Goal: Transaction & Acquisition: Purchase product/service

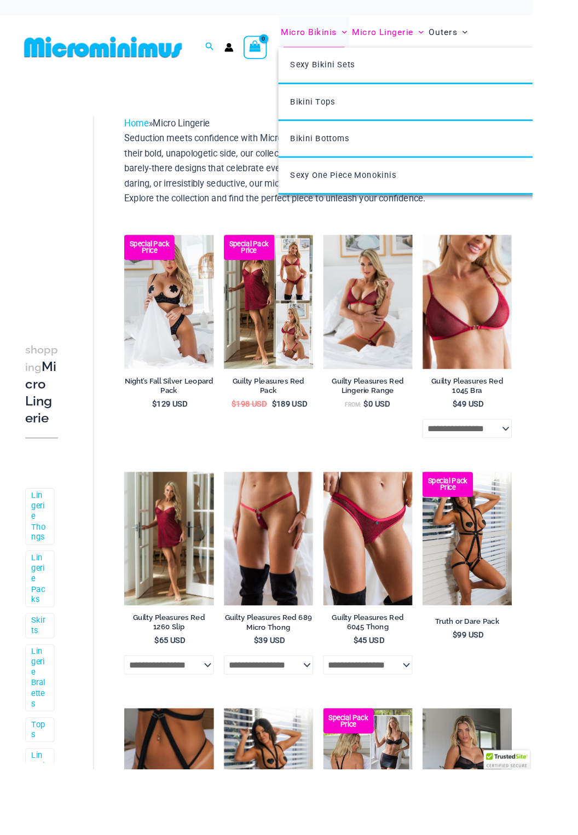
click at [368, 36] on span "Menu Toggle" at bounding box center [370, 34] width 11 height 11
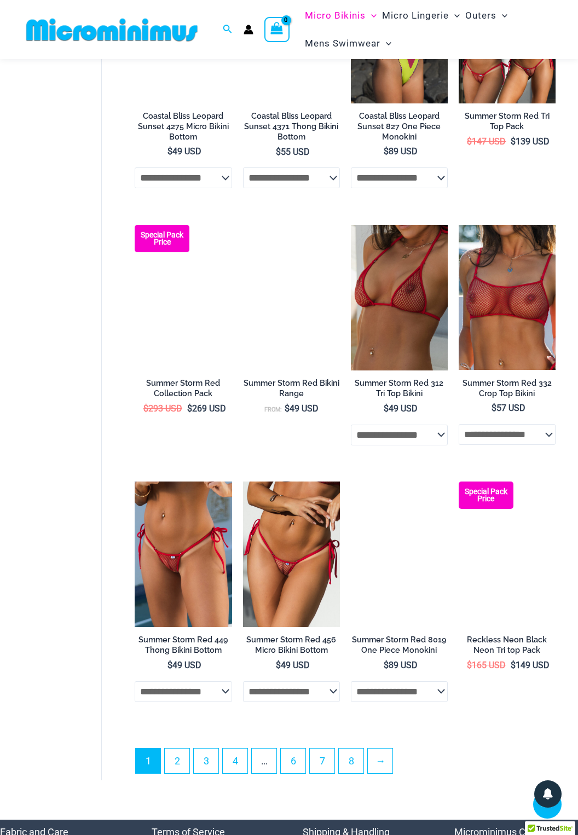
scroll to position [1808, 0]
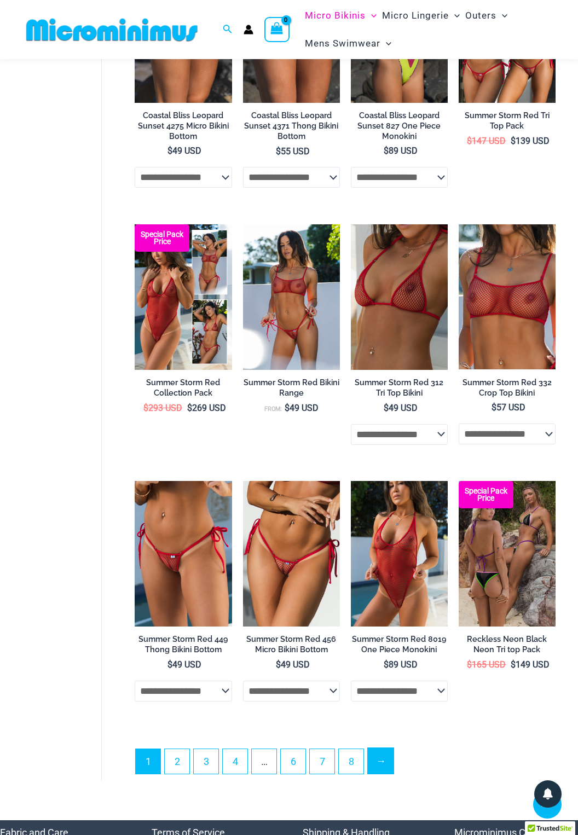
click at [374, 764] on link "→" at bounding box center [381, 761] width 26 height 26
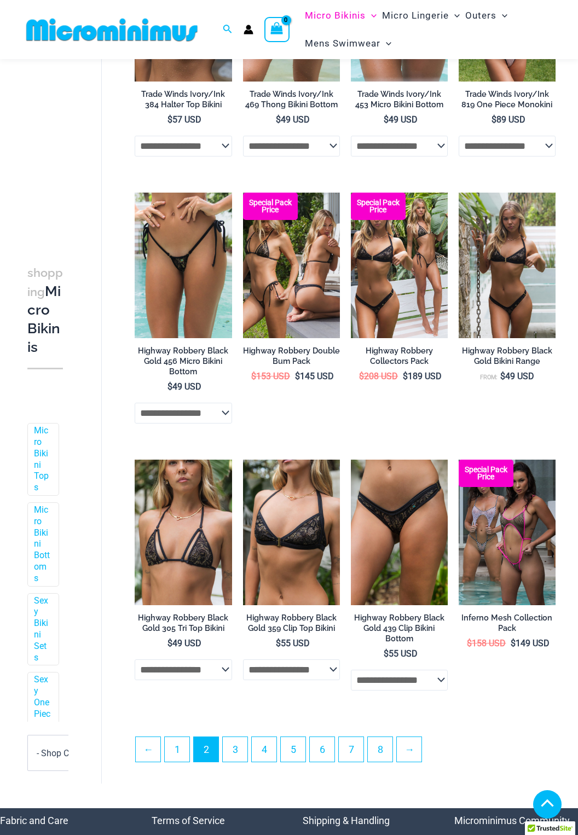
scroll to position [1526, 0]
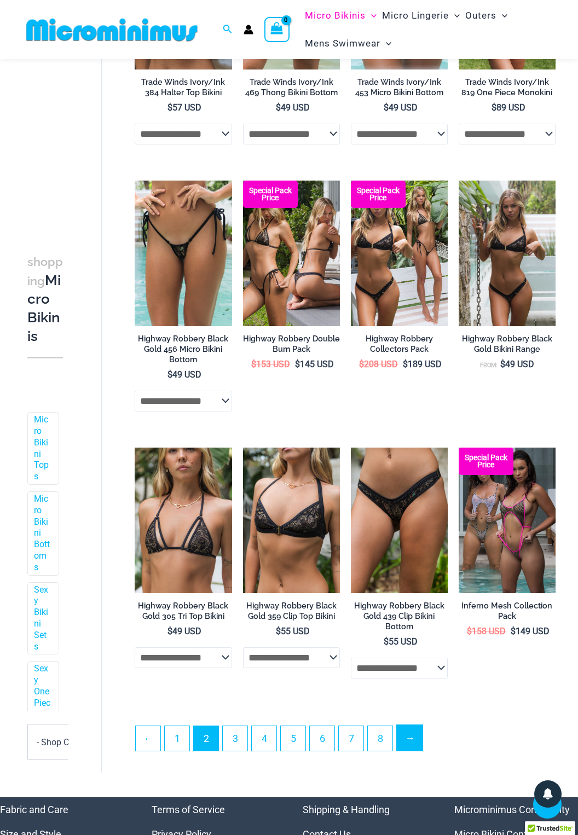
click at [411, 743] on link "→" at bounding box center [410, 738] width 26 height 26
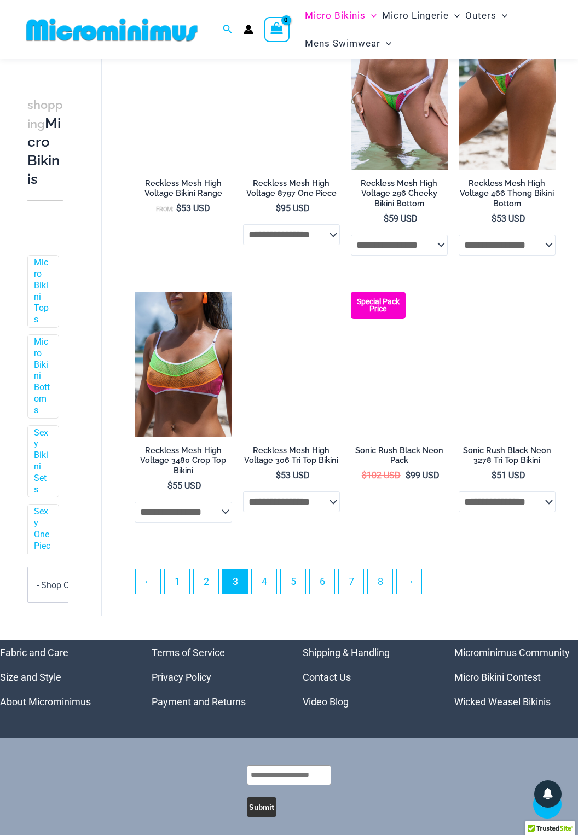
scroll to position [1681, 0]
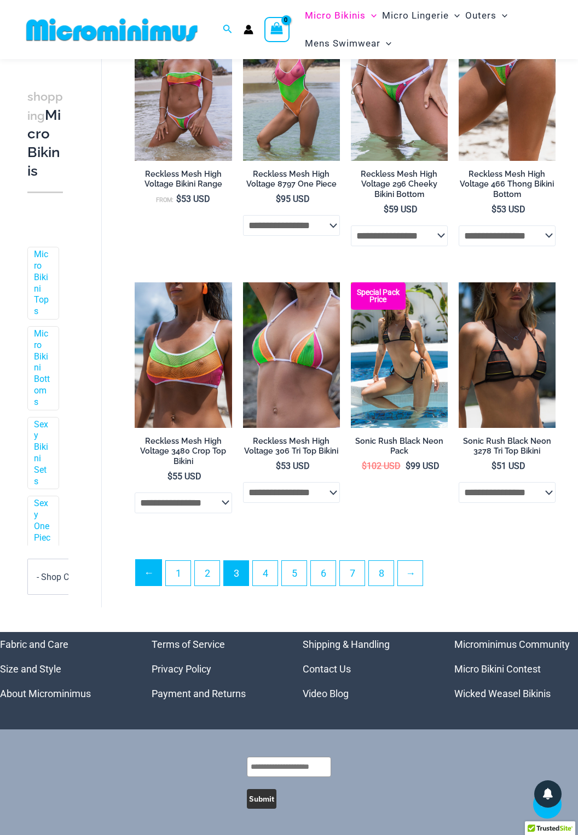
click at [155, 585] on link "←" at bounding box center [149, 573] width 26 height 26
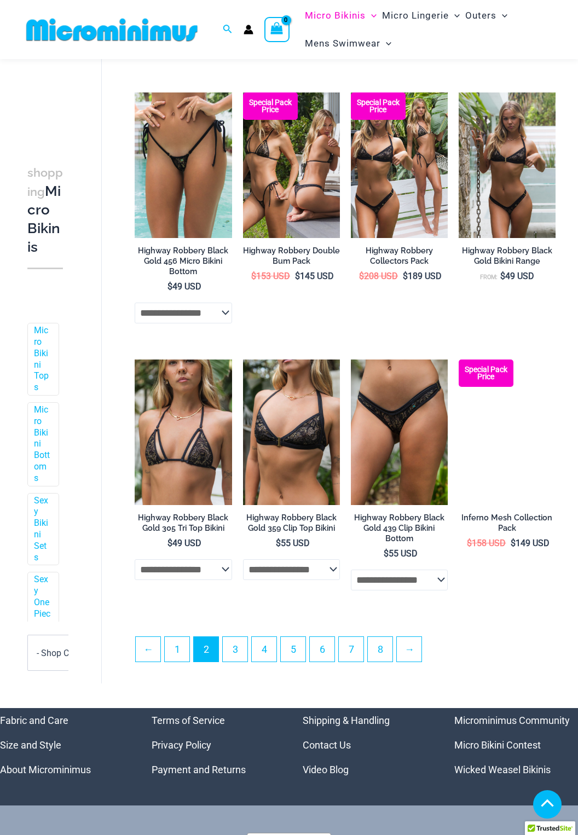
scroll to position [1691, 0]
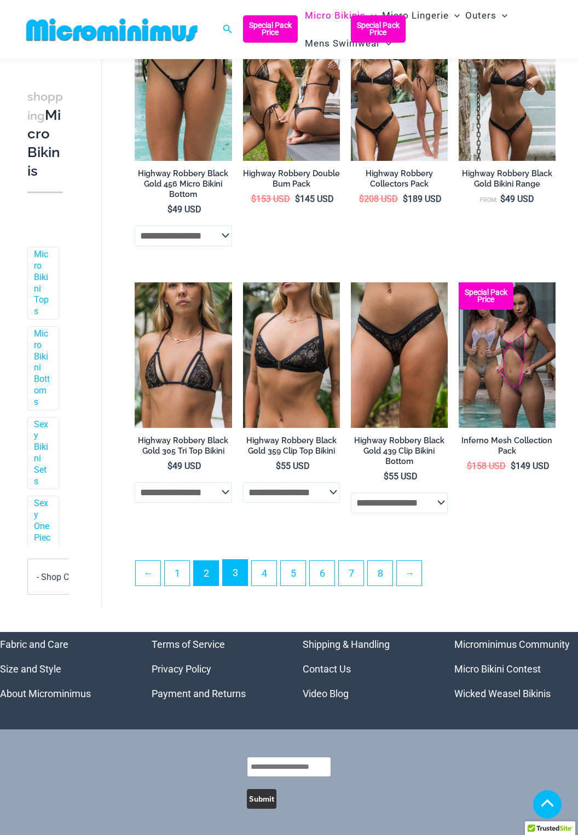
click at [234, 583] on link "3" at bounding box center [235, 573] width 25 height 26
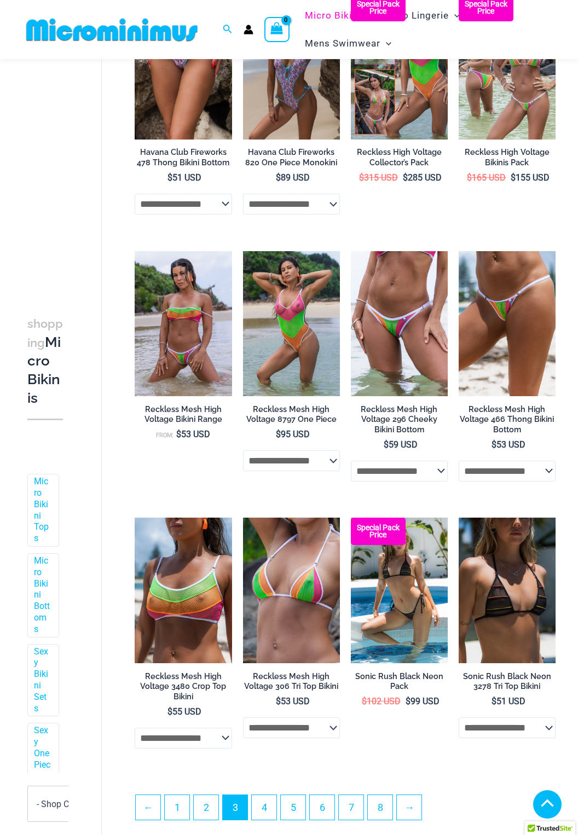
scroll to position [1681, 0]
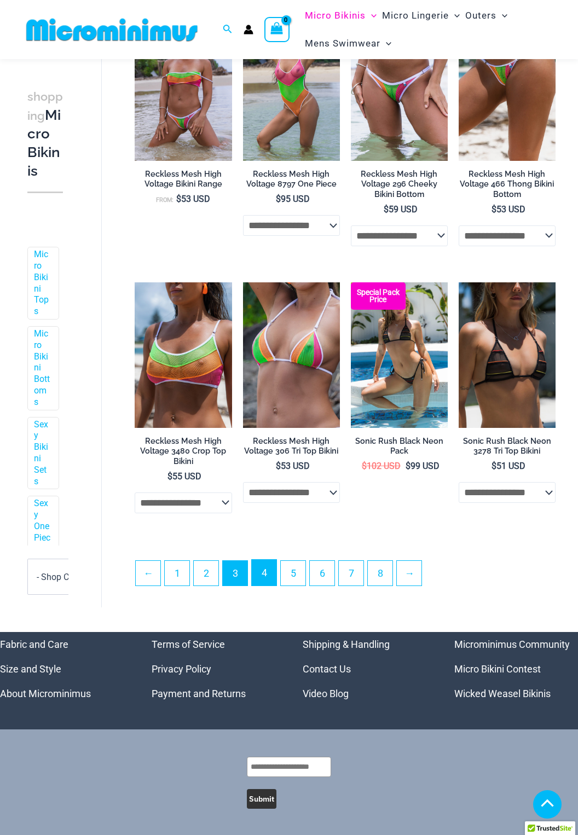
click at [263, 582] on link "4" at bounding box center [264, 573] width 25 height 26
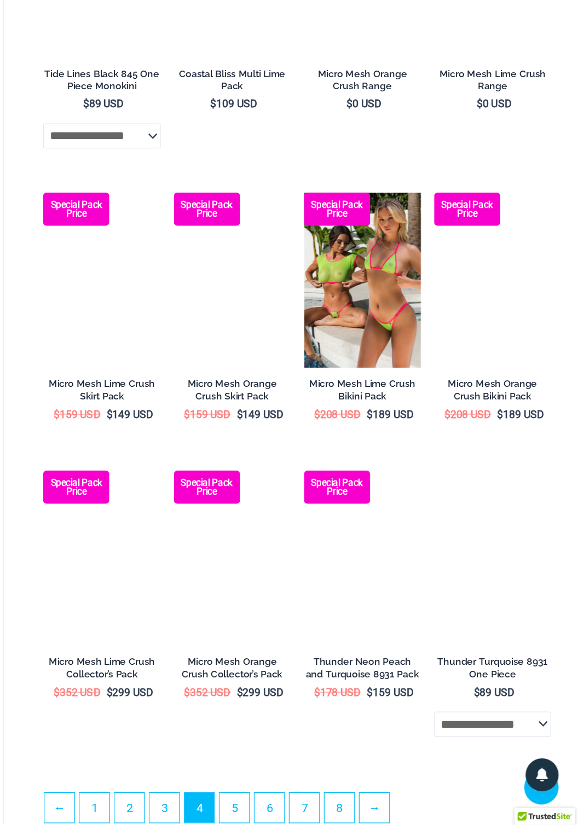
scroll to position [1375, 0]
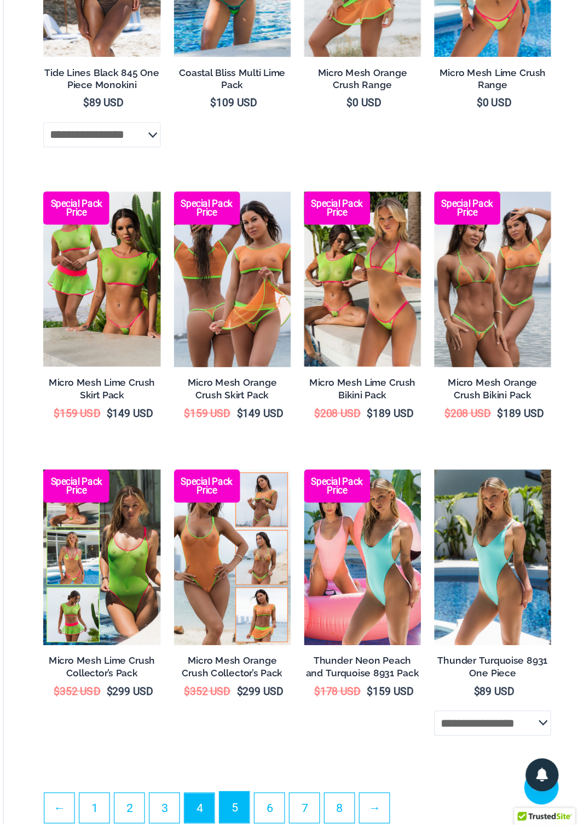
click at [290, 823] on link "5" at bounding box center [293, 821] width 25 height 26
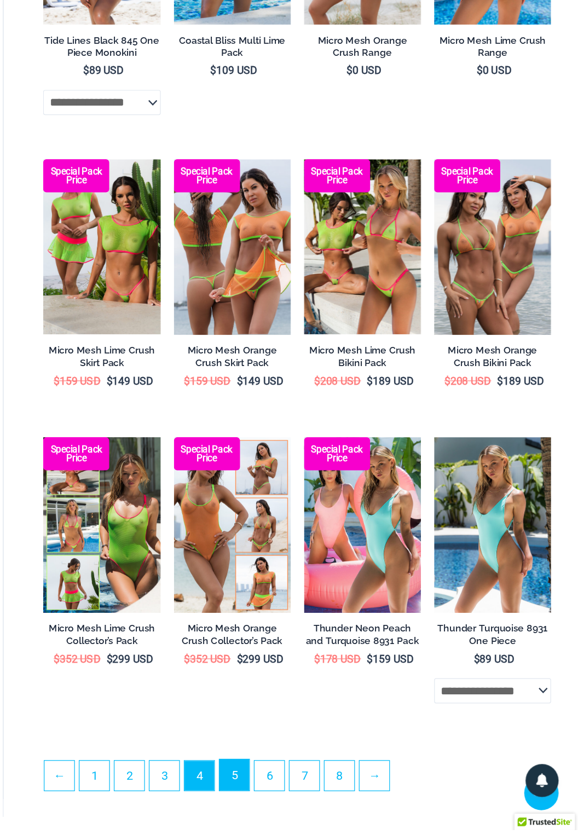
scroll to position [1439, 0]
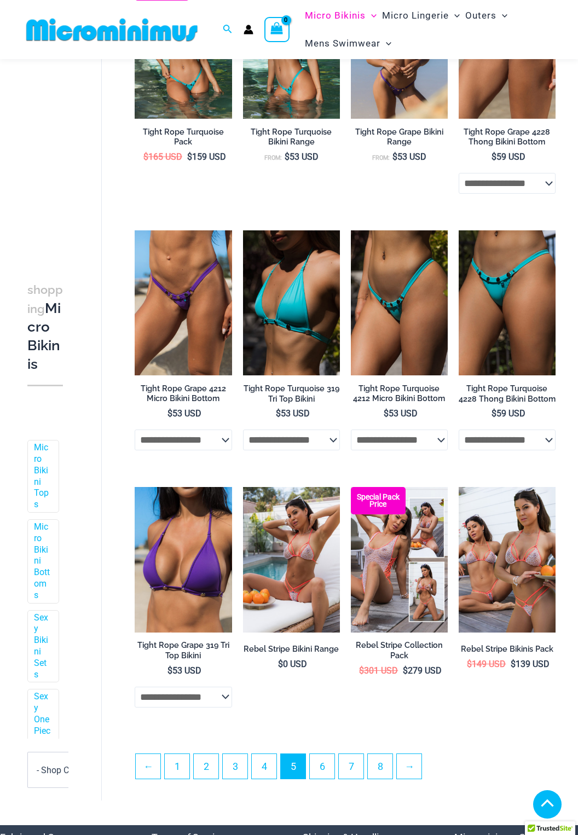
scroll to position [1472, 0]
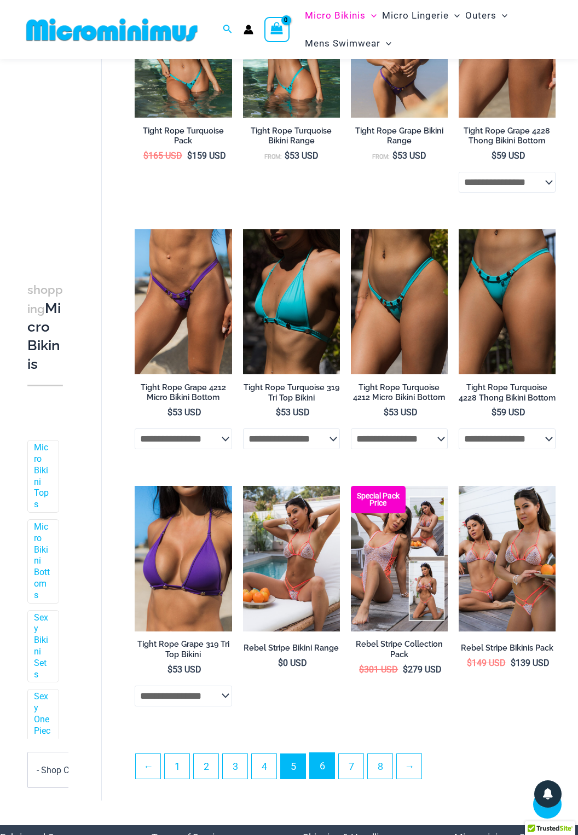
click at [318, 763] on link "6" at bounding box center [322, 766] width 25 height 26
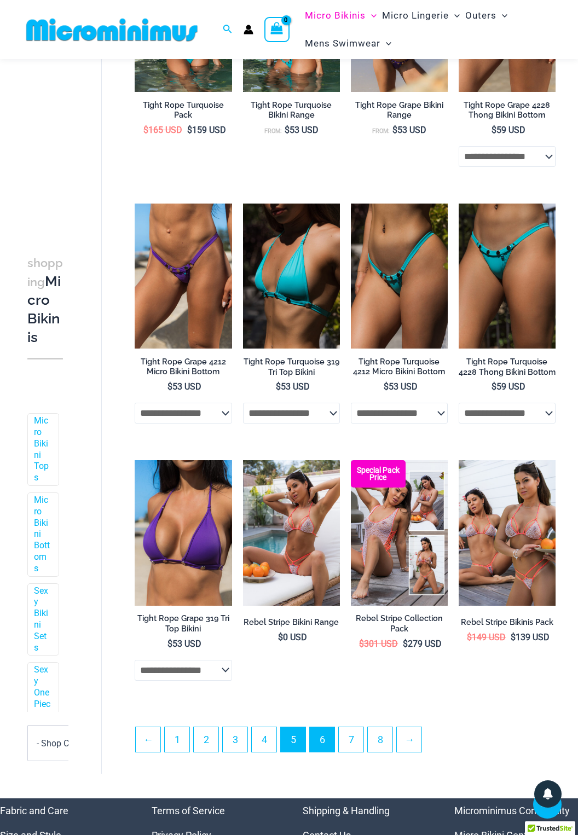
scroll to position [1523, 0]
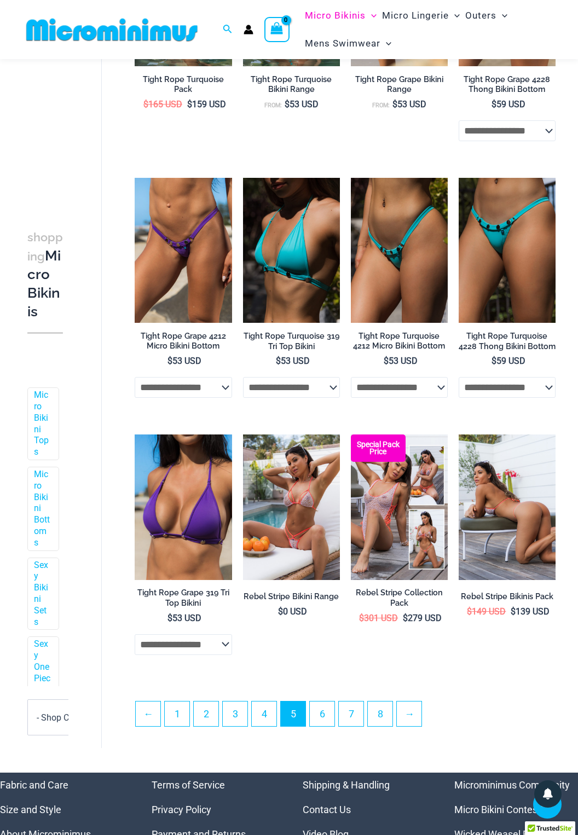
click at [506, 502] on img at bounding box center [506, 507] width 97 height 146
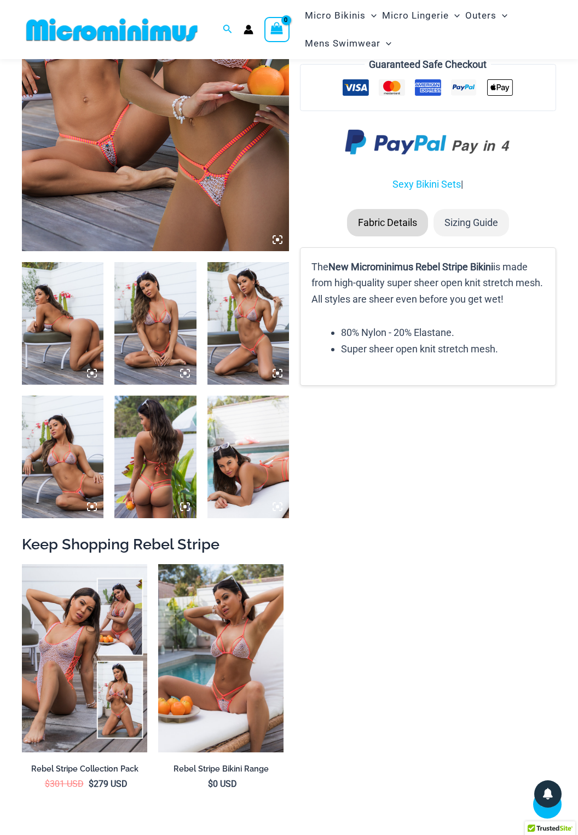
scroll to position [300, 0]
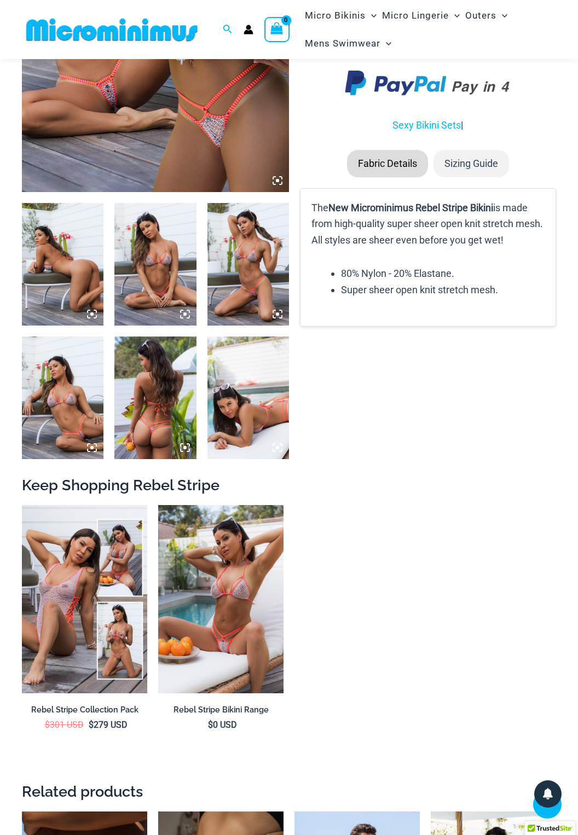
click at [67, 419] on img at bounding box center [63, 397] width 82 height 123
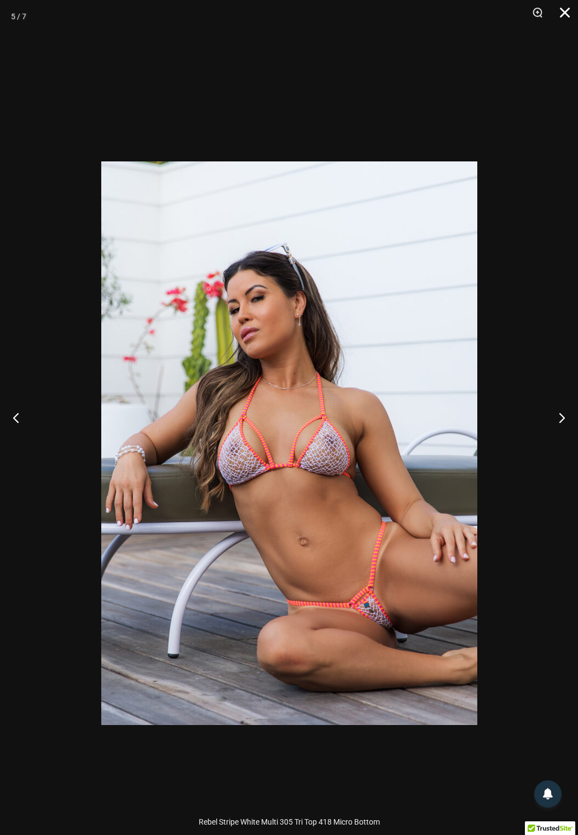
click at [568, 11] on button "Close" at bounding box center [560, 16] width 27 height 33
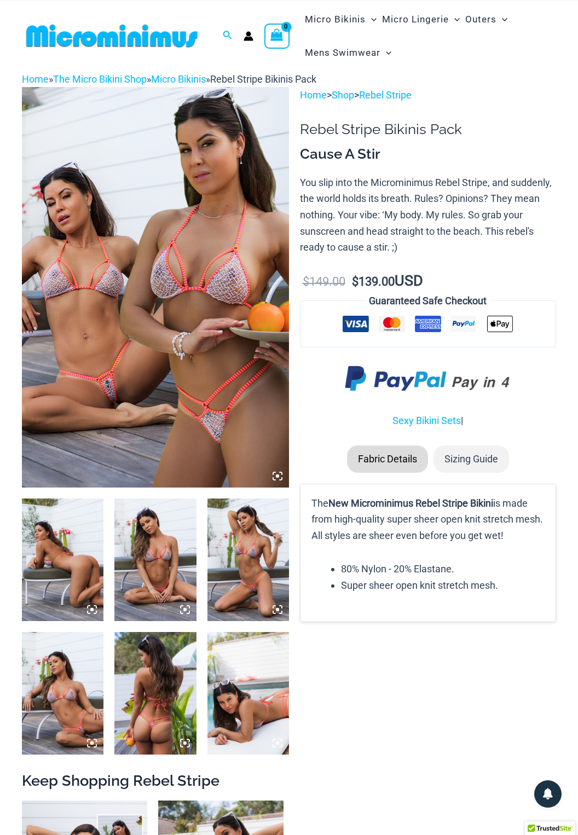
scroll to position [0, 0]
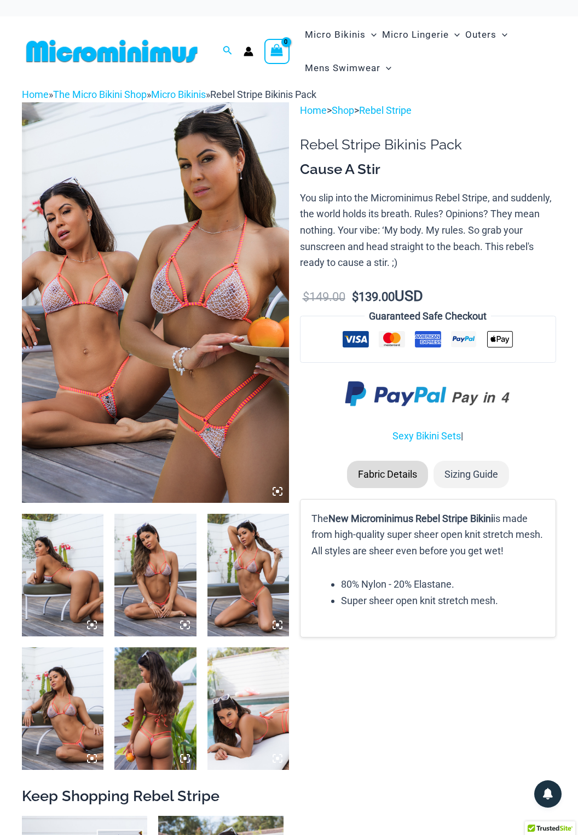
click at [478, 477] on li "Sizing Guide" at bounding box center [470, 474] width 75 height 27
click at [399, 114] on link "Rebel Stripe" at bounding box center [385, 109] width 53 height 11
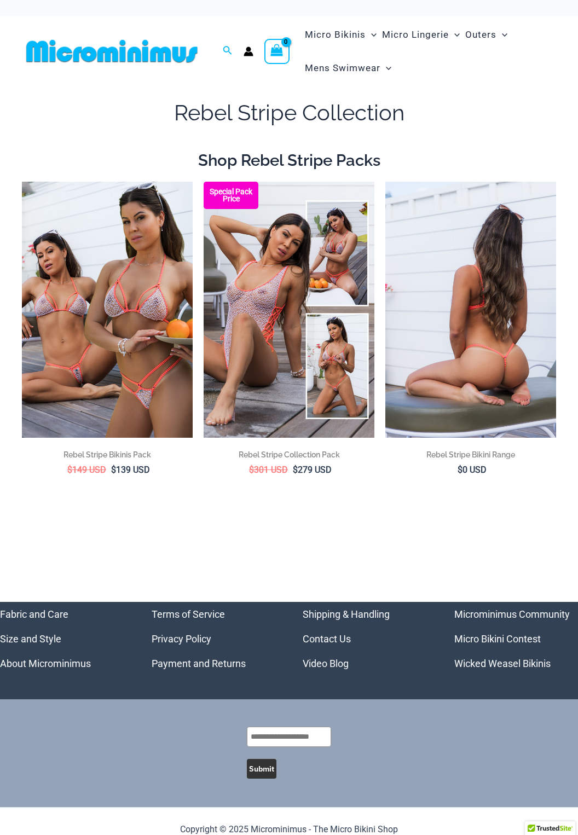
click at [475, 334] on img at bounding box center [470, 310] width 171 height 256
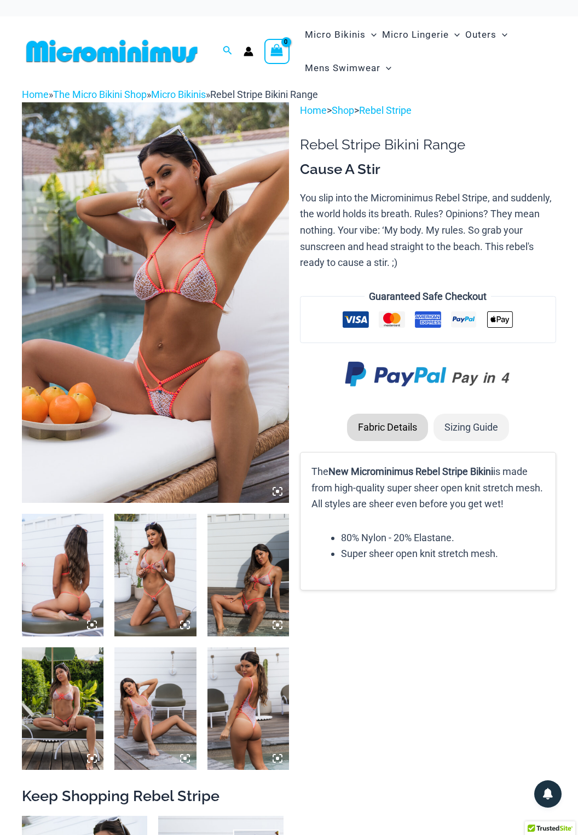
click at [161, 588] on img at bounding box center [155, 575] width 82 height 123
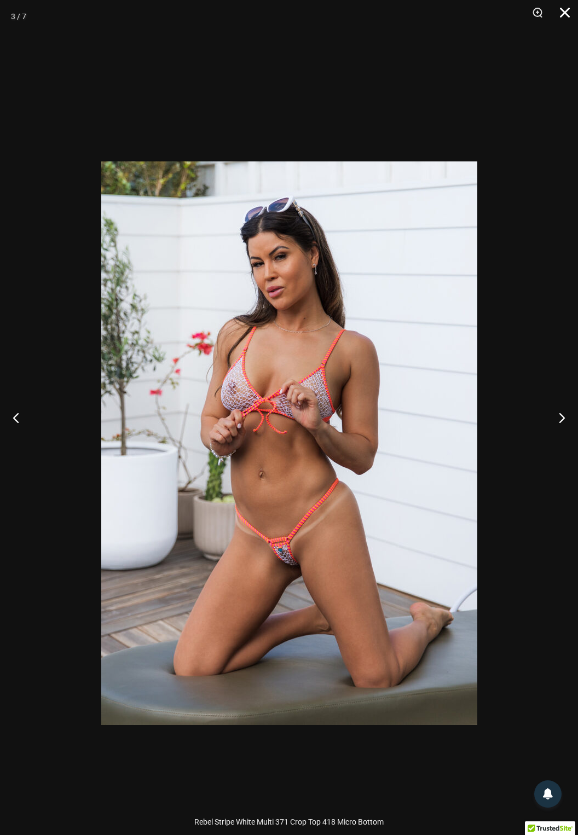
click at [573, 17] on button "Close" at bounding box center [560, 16] width 27 height 33
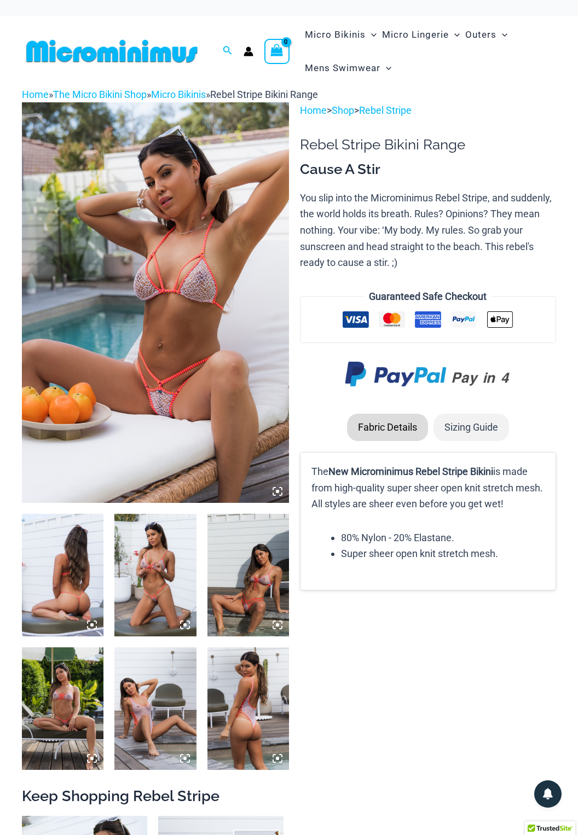
click at [80, 591] on img at bounding box center [63, 575] width 82 height 123
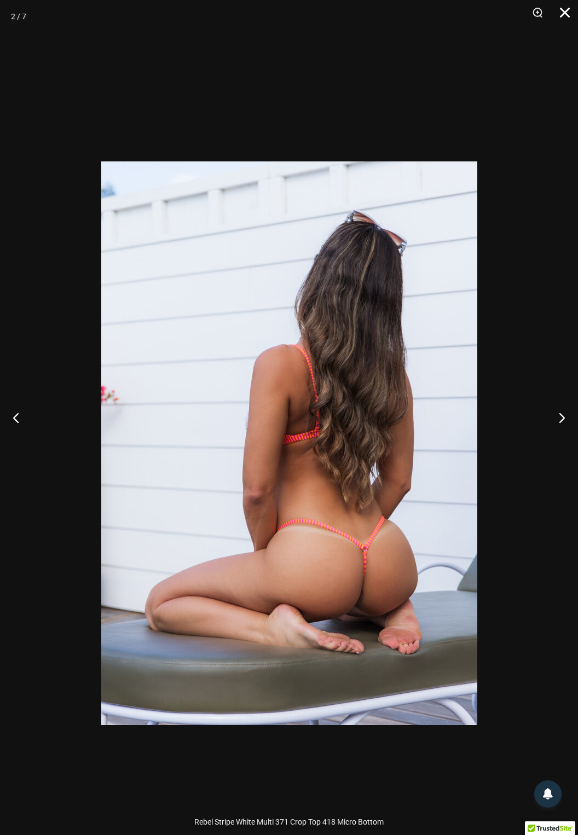
click at [567, 22] on button "Close" at bounding box center [560, 16] width 27 height 33
